Goal: Information Seeking & Learning: Learn about a topic

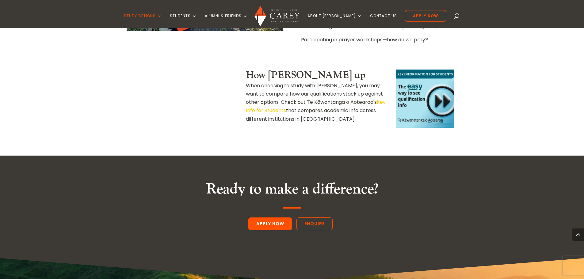
scroll to position [1655, 0]
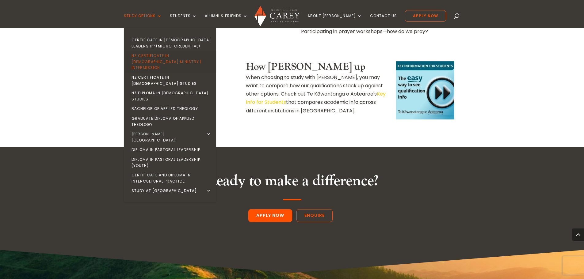
click at [169, 55] on link "NZ Certificate in [DEMOGRAPHIC_DATA] Ministry | Intermission" at bounding box center [171, 62] width 92 height 22
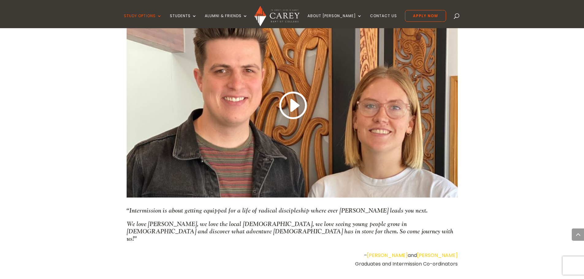
scroll to position [705, 0]
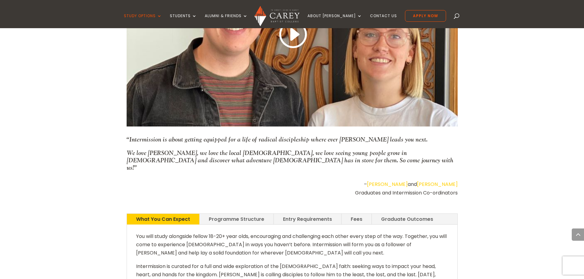
click at [246, 214] on link "Programme Structure" at bounding box center [236, 219] width 74 height 11
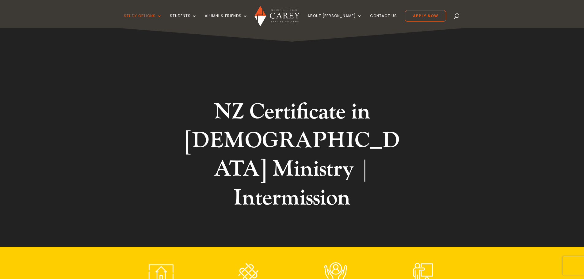
scroll to position [0, 0]
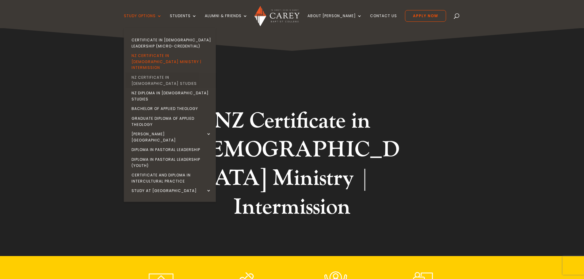
click at [191, 73] on link "NZ Certificate in [DEMOGRAPHIC_DATA] Studies" at bounding box center [171, 81] width 92 height 16
